Goal: Task Accomplishment & Management: Manage account settings

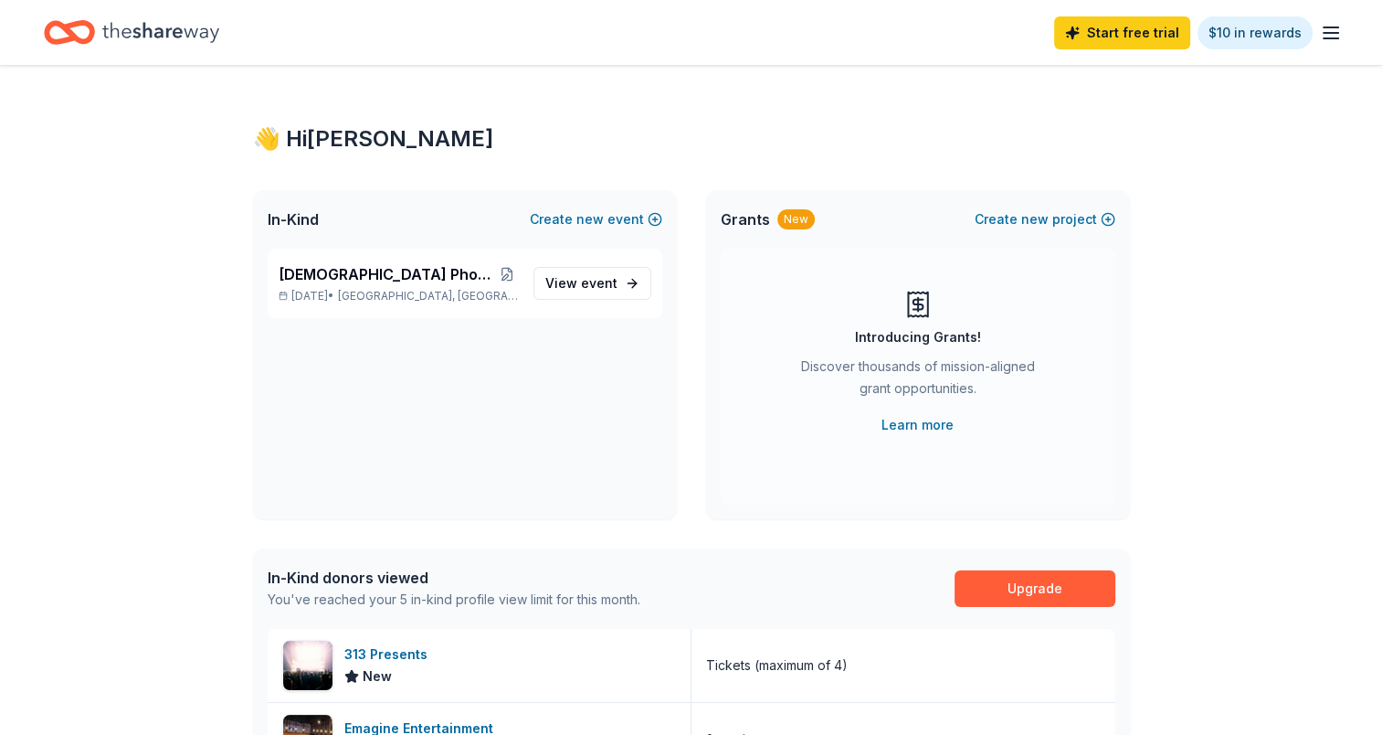
click at [1334, 27] on line "button" at bounding box center [1331, 27] width 15 height 0
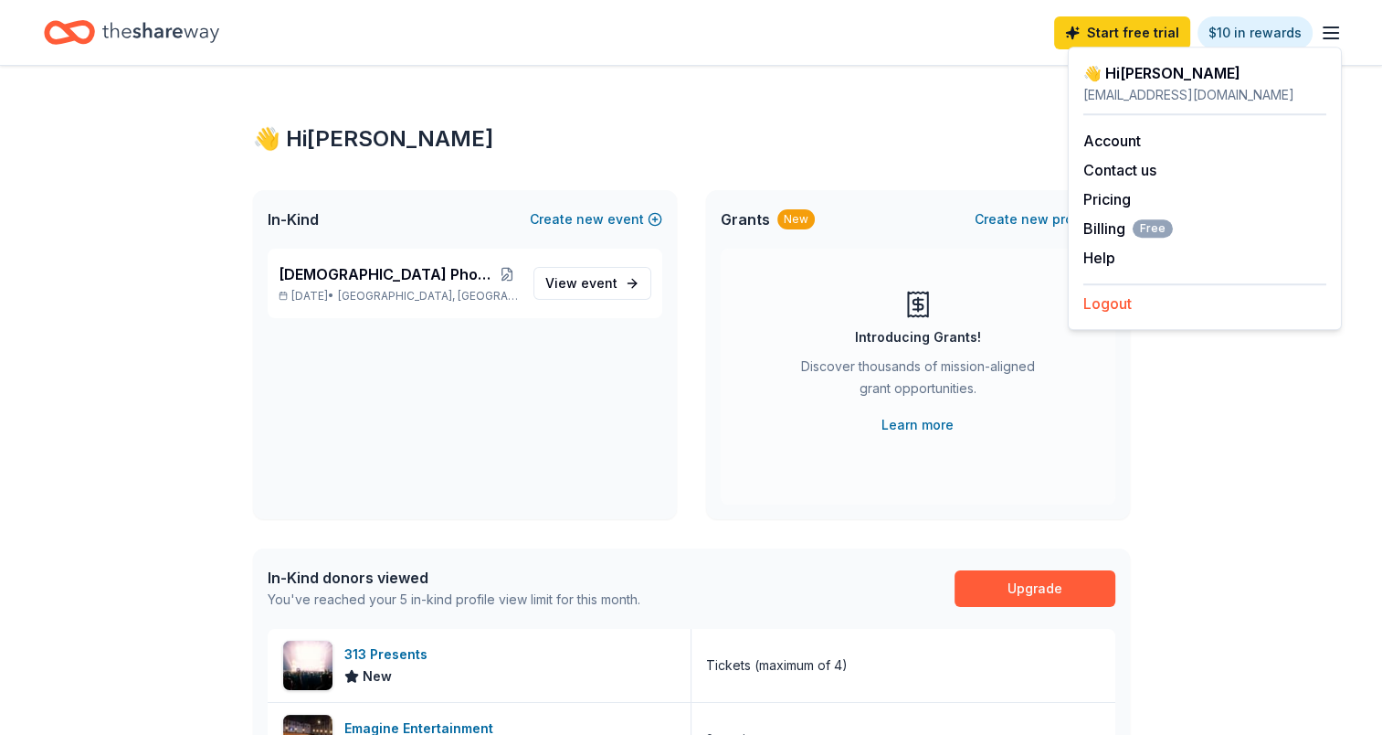
click at [1118, 302] on button "Logout" at bounding box center [1108, 303] width 48 height 22
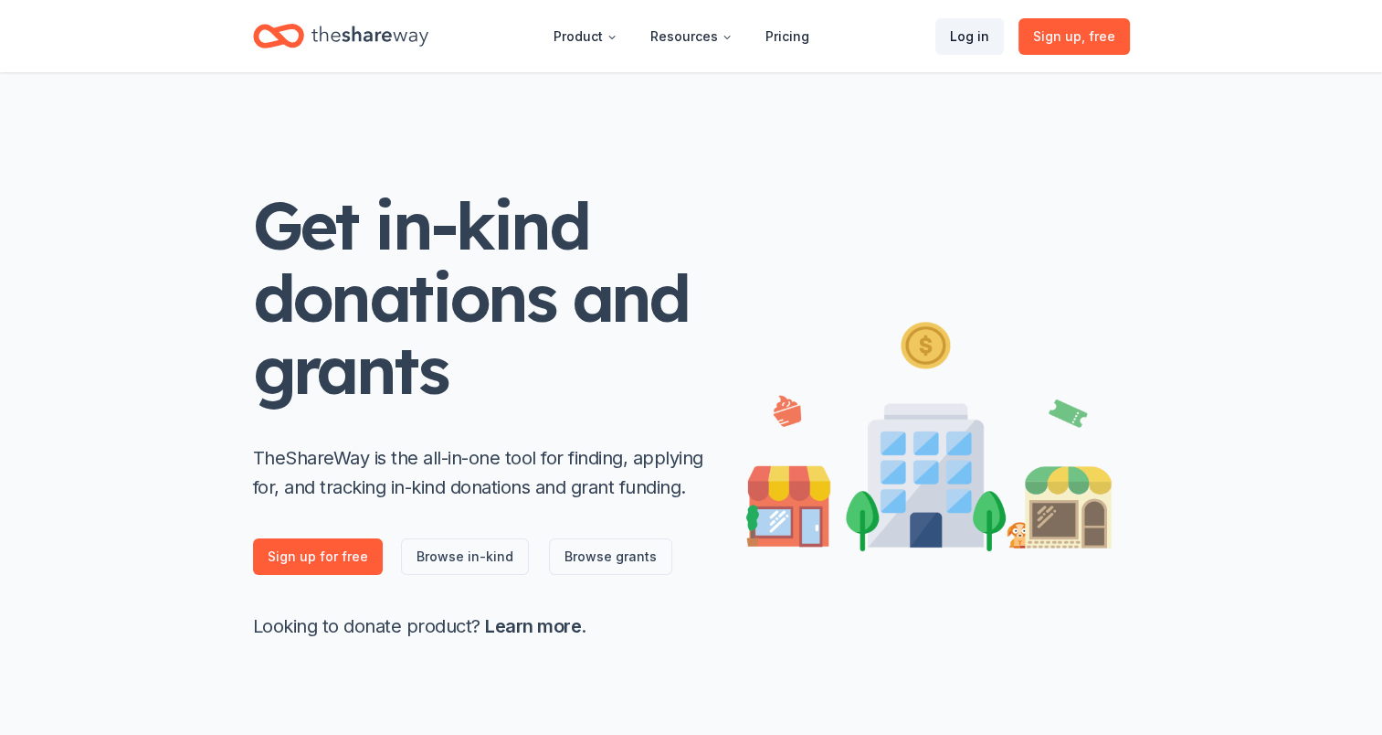
click at [980, 35] on link "Log in" at bounding box center [970, 36] width 69 height 37
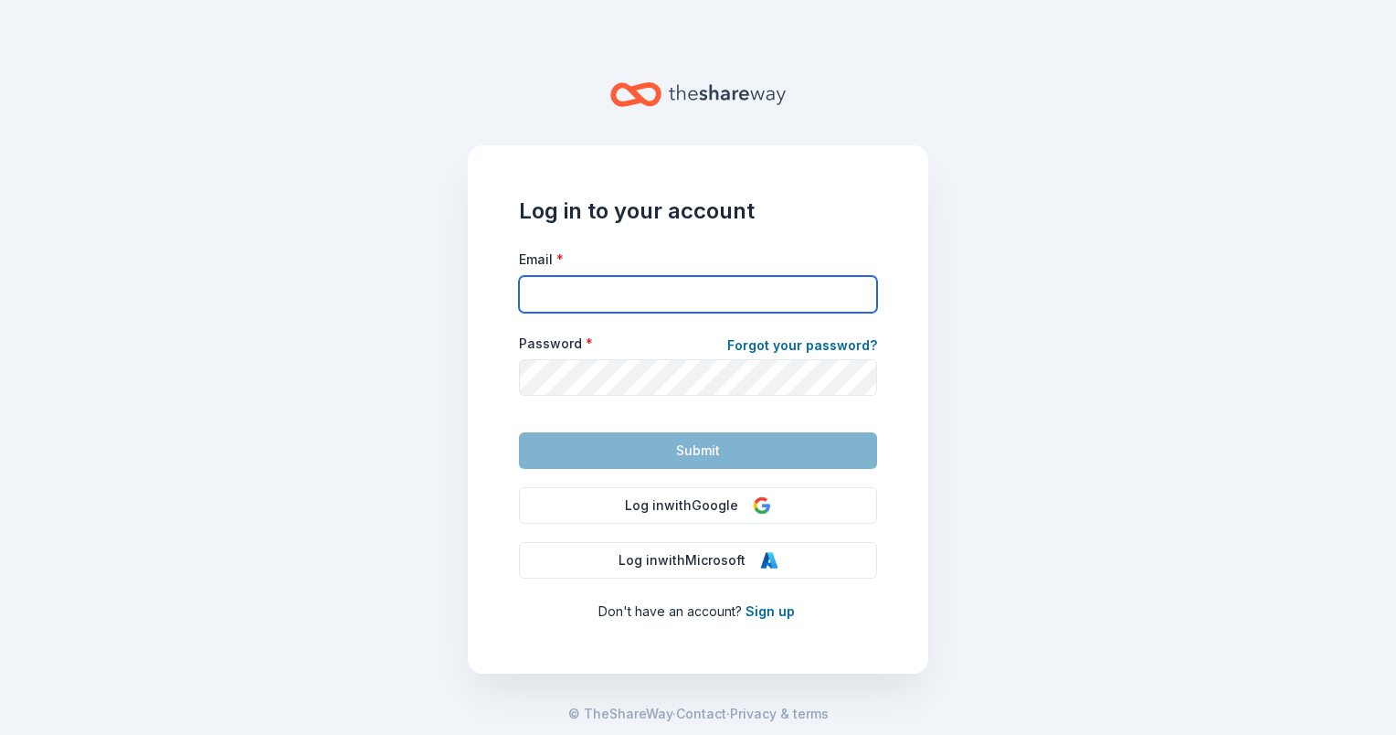
click at [775, 300] on input "Email *" at bounding box center [698, 294] width 358 height 37
type input "[EMAIL_ADDRESS][DOMAIN_NAME]"
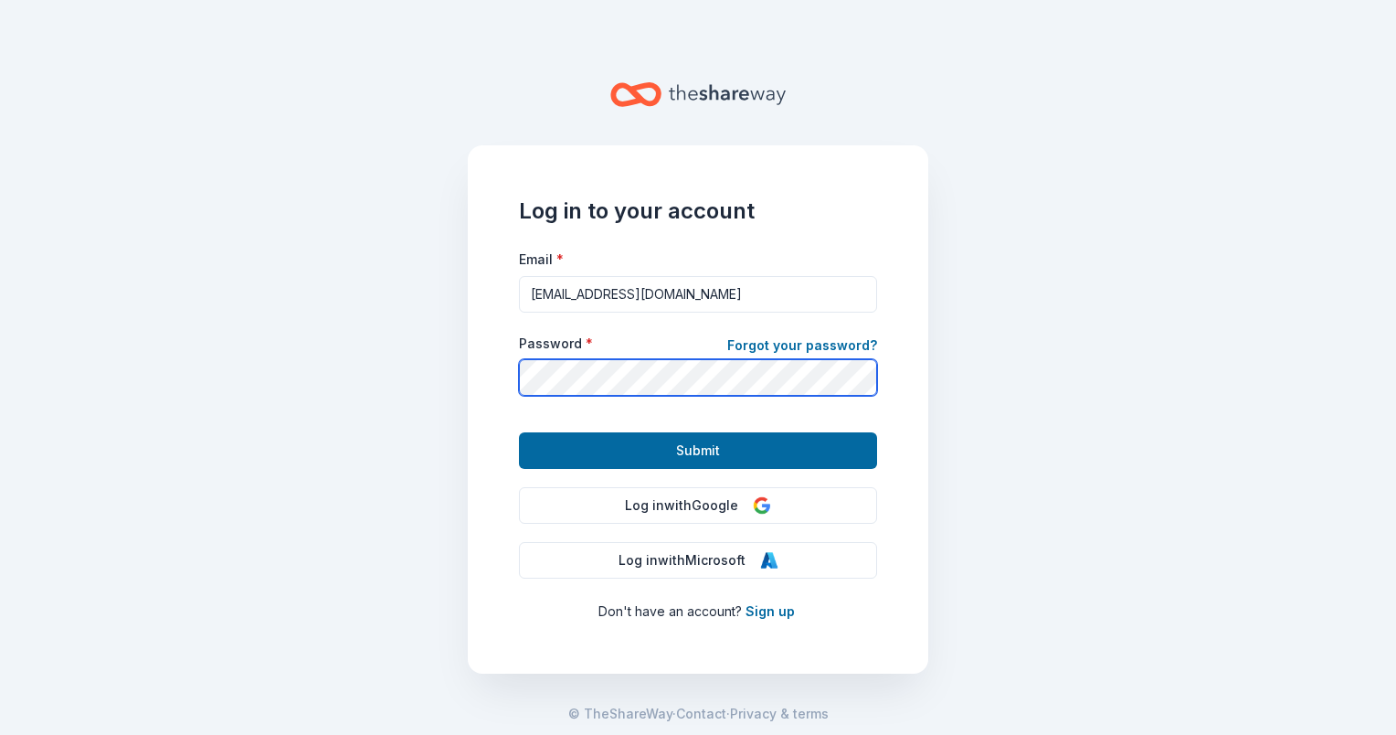
click at [519, 432] on button "Submit" at bounding box center [698, 450] width 358 height 37
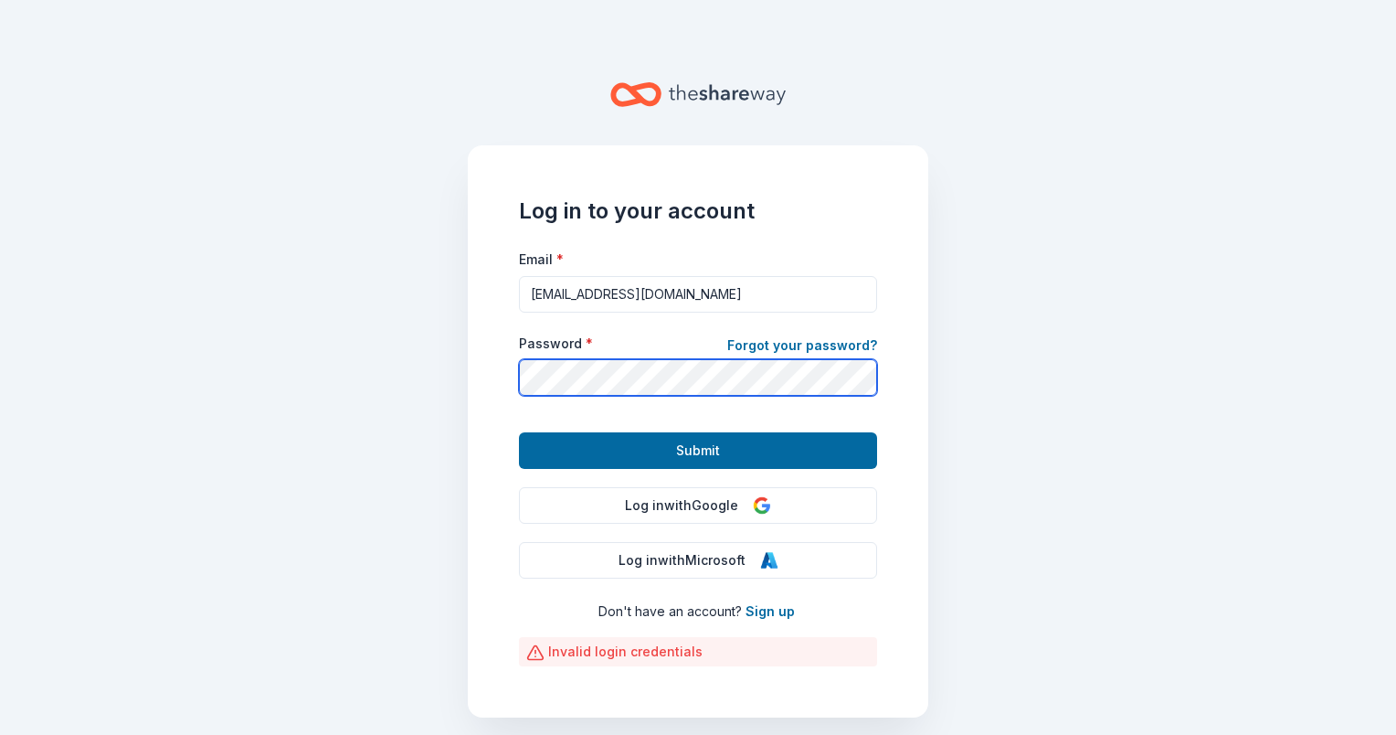
click at [519, 432] on button "Submit" at bounding box center [698, 450] width 358 height 37
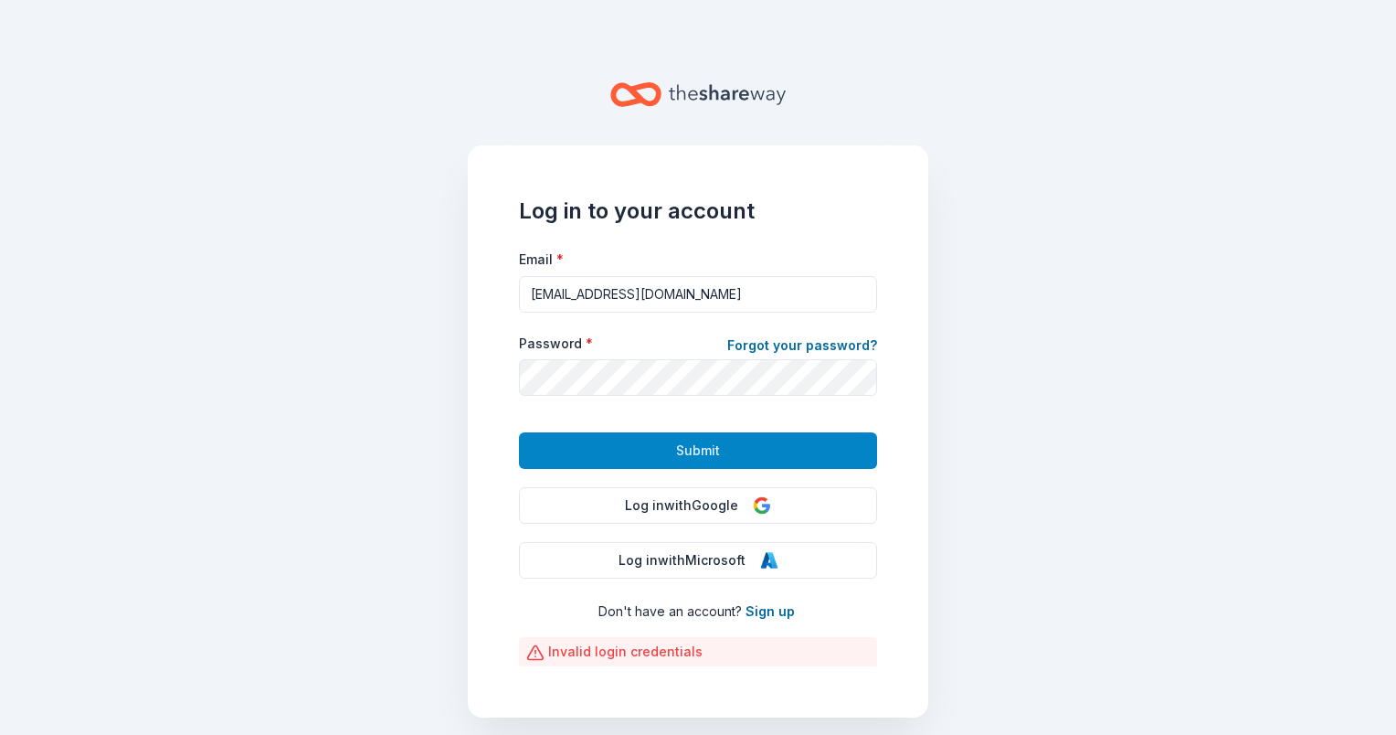
click at [693, 452] on span "Submit" at bounding box center [698, 451] width 44 height 22
